Goal: Information Seeking & Learning: Learn about a topic

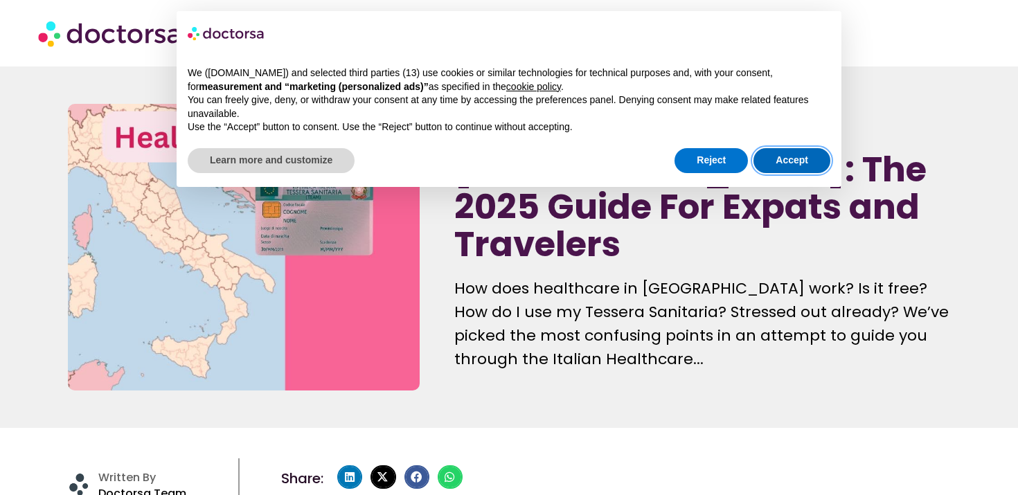
click at [795, 161] on button "Accept" at bounding box center [792, 160] width 77 height 25
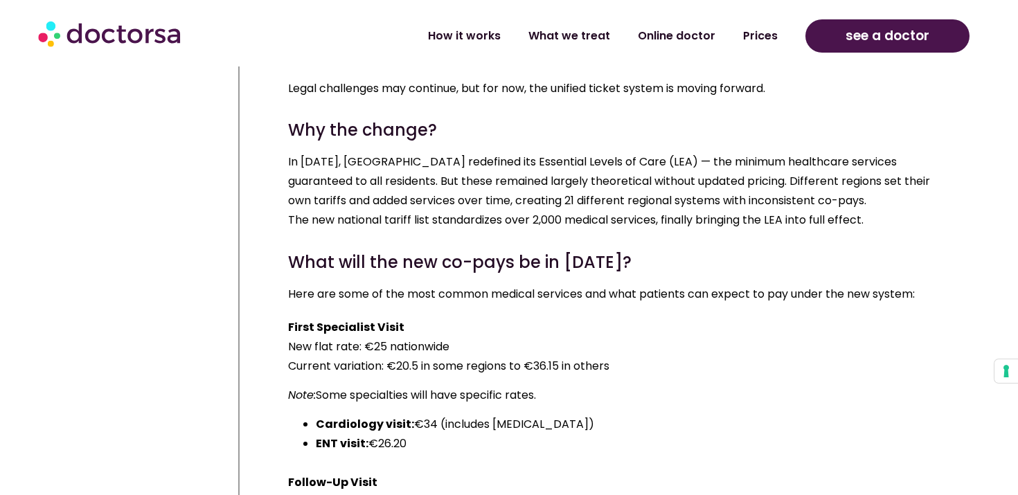
scroll to position [9719, 0]
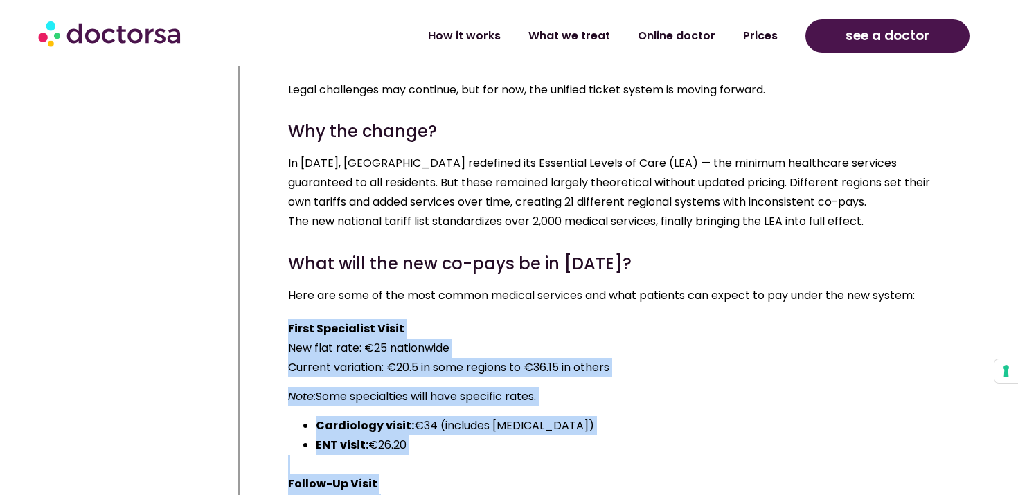
drag, startPoint x: 288, startPoint y: 82, endPoint x: 754, endPoint y: 482, distance: 614.1
copy div "First Specialist Visit New flat rate: €25 nationwide Current variation: €20.5 i…"
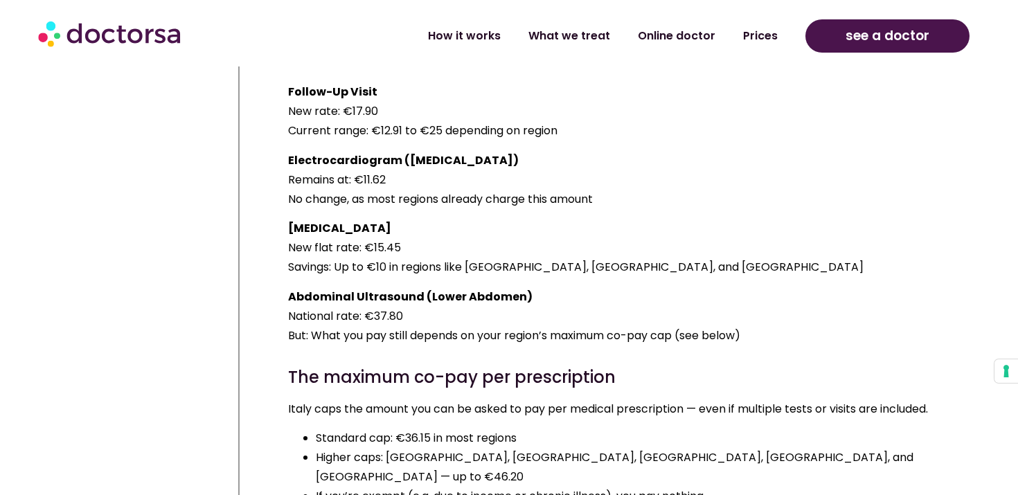
scroll to position [10112, 0]
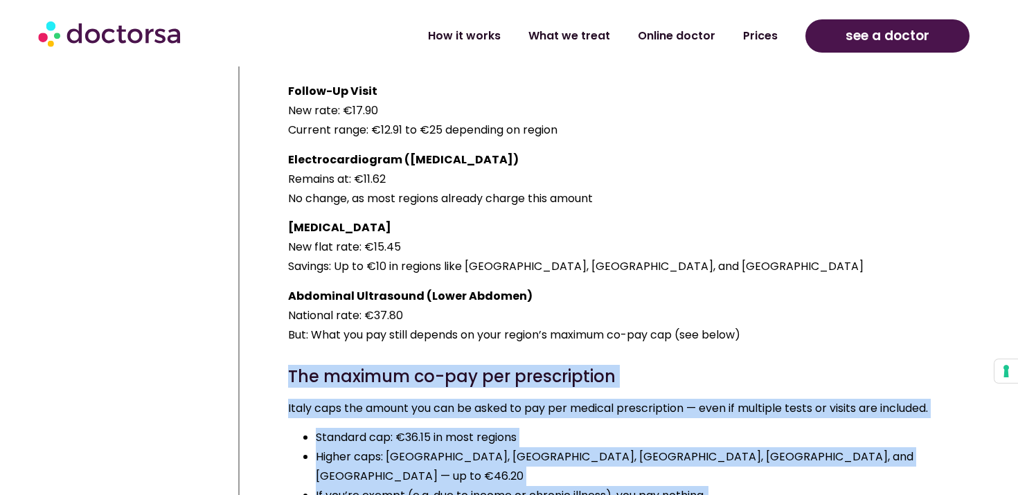
drag, startPoint x: 291, startPoint y: 127, endPoint x: 547, endPoint y: 307, distance: 312.3
copy div "The maximum co-pay per prescription Italy caps the amount you can be asked to p…"
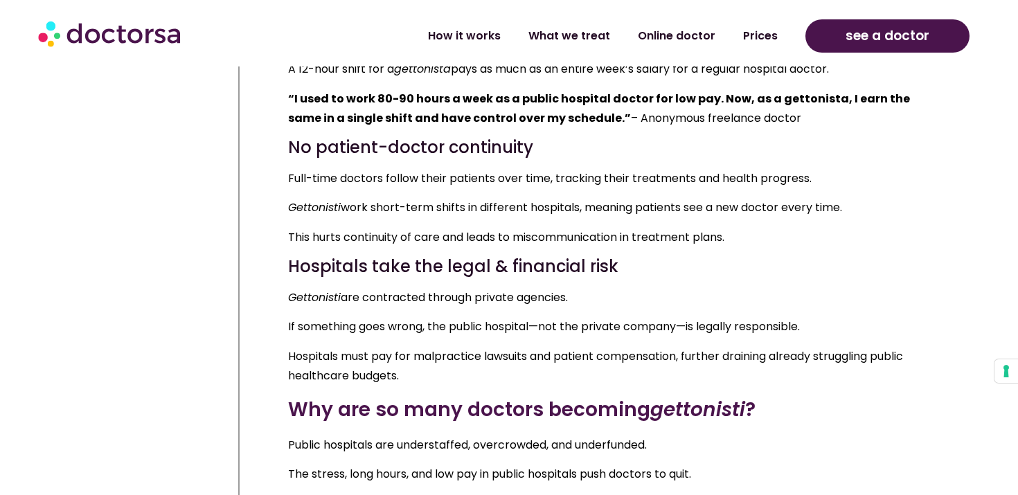
scroll to position [16624, 0]
